Goal: Information Seeking & Learning: Learn about a topic

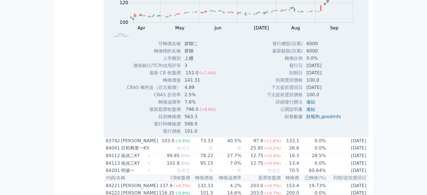
scroll to position [3039, 0]
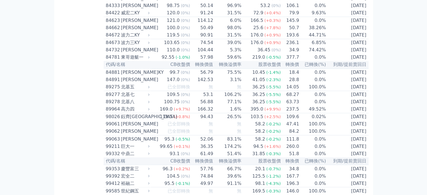
scroll to position [3069, 0]
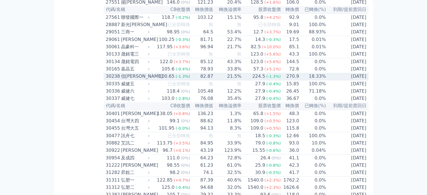
scroll to position [715, 0]
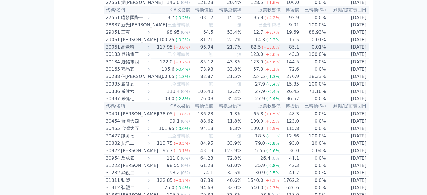
click at [129, 51] on div "晶豪科一" at bounding box center [135, 47] width 28 height 7
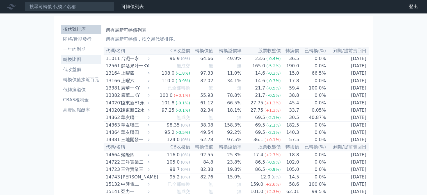
click at [76, 61] on li "轉換比例" at bounding box center [81, 59] width 40 height 7
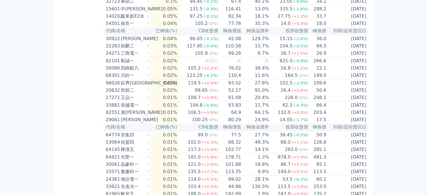
scroll to position [1271, 0]
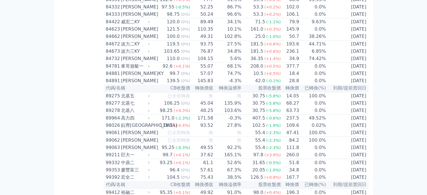
scroll to position [3041, 0]
